Goal: Communication & Community: Participate in discussion

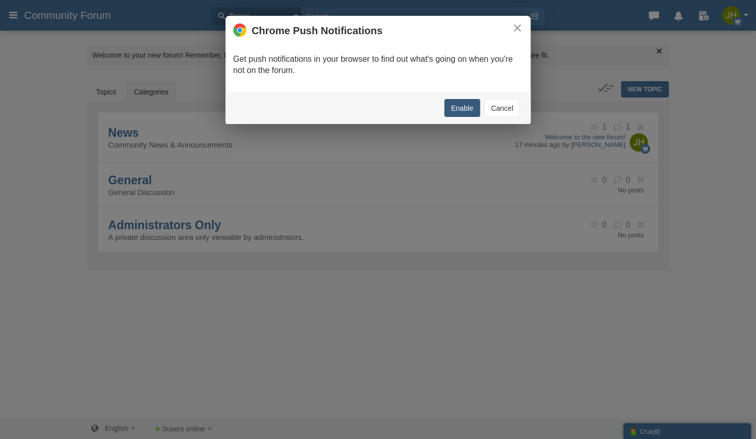
click at [468, 112] on button "Enable" at bounding box center [462, 108] width 36 height 18
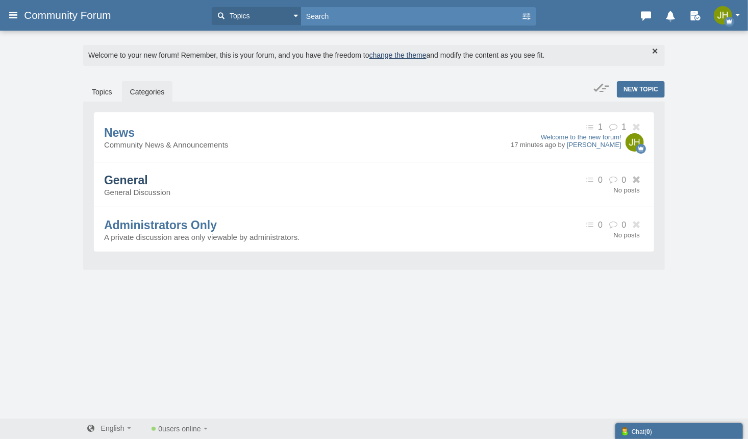
click at [148, 187] on span "General" at bounding box center [126, 179] width 44 height 13
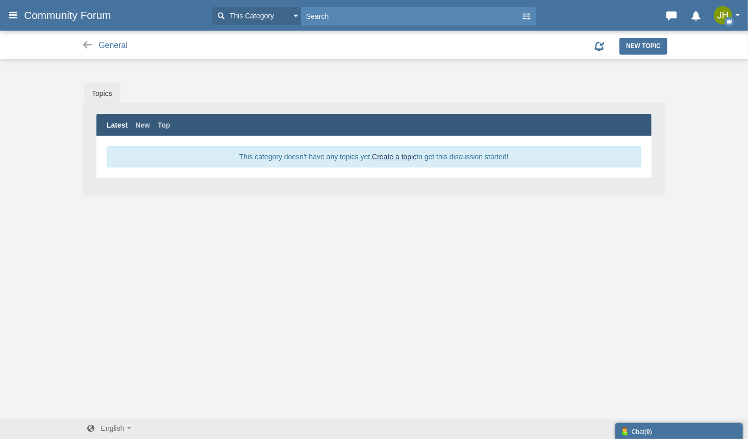
click at [385, 153] on link "Create a topic" at bounding box center [394, 157] width 44 height 8
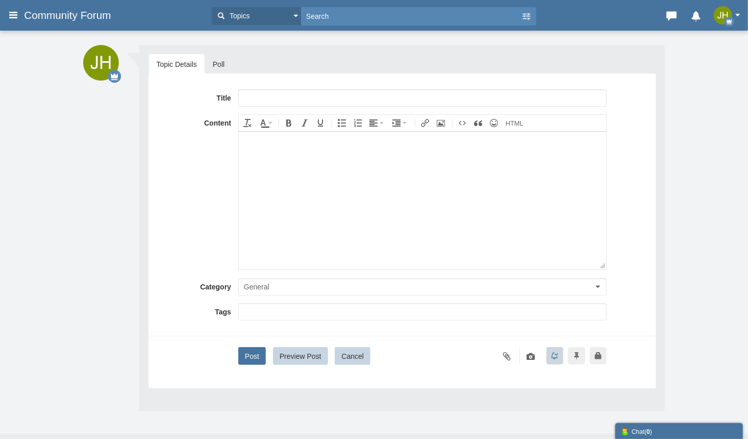
click at [231, 19] on span at bounding box center [221, 16] width 19 height 18
click at [327, 17] on input "text" at bounding box center [411, 16] width 220 height 18
click at [255, 19] on button "Topics" at bounding box center [256, 16] width 89 height 18
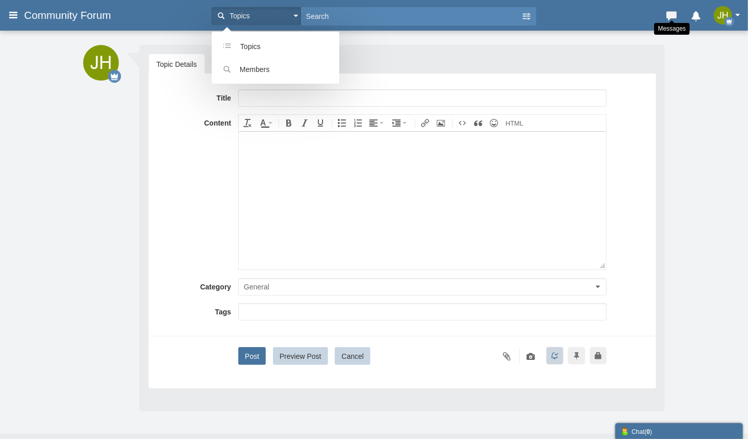
click at [675, 14] on icon at bounding box center [672, 14] width 14 height 10
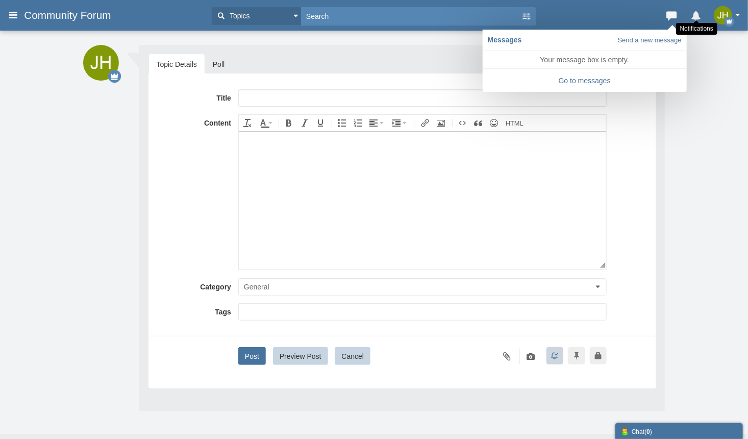
click at [697, 14] on icon at bounding box center [696, 14] width 14 height 10
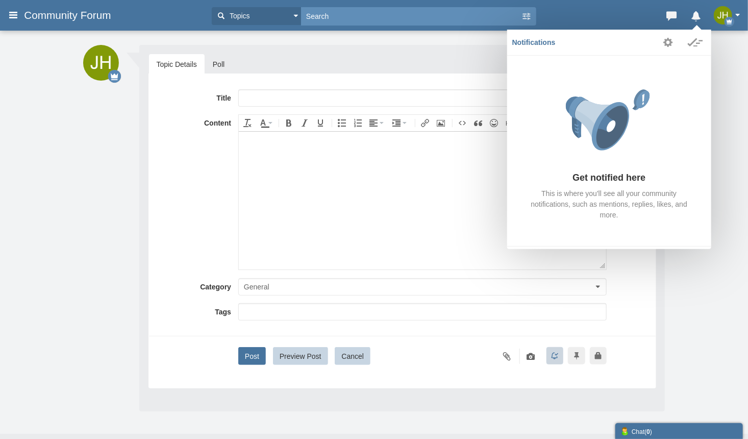
click at [358, 22] on input "text" at bounding box center [411, 16] width 220 height 18
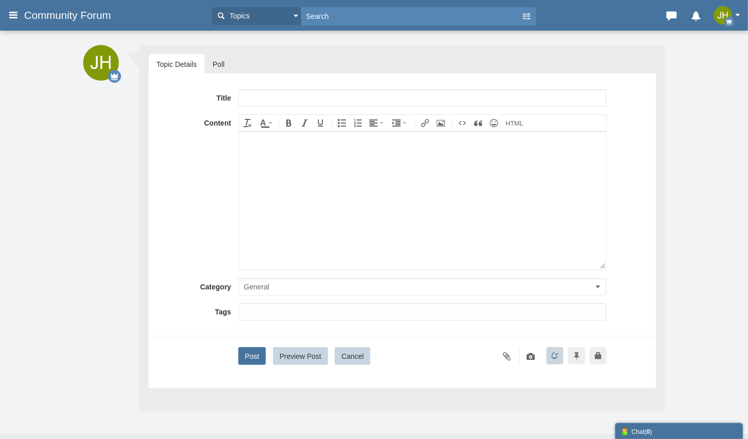
click at [272, 17] on button "Topics" at bounding box center [256, 16] width 89 height 18
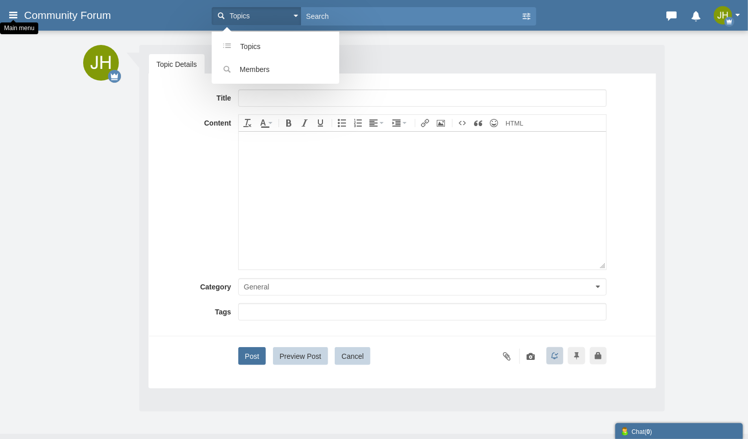
click at [17, 16] on icon at bounding box center [13, 15] width 11 height 18
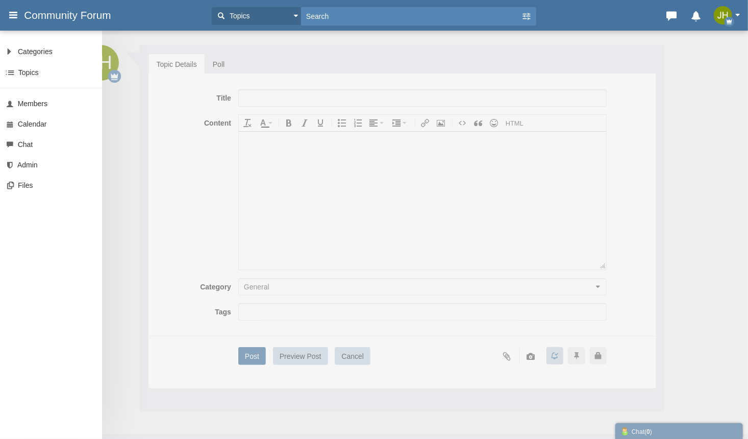
click at [229, 63] on div "Categories All Categories Categories News General Administrators Only Topics Se…" at bounding box center [374, 219] width 748 height 439
